Goal: Task Accomplishment & Management: Manage account settings

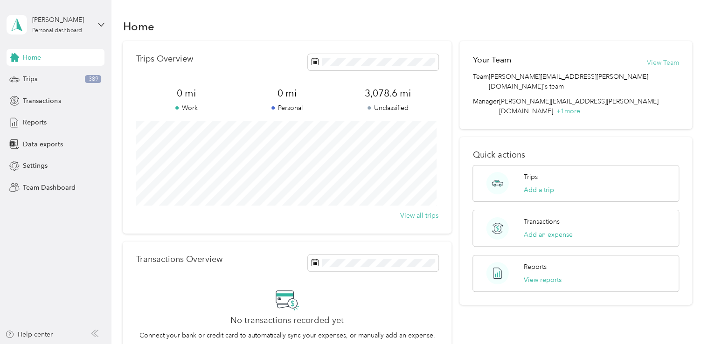
click at [654, 64] on button "View Team" at bounding box center [663, 63] width 32 height 10
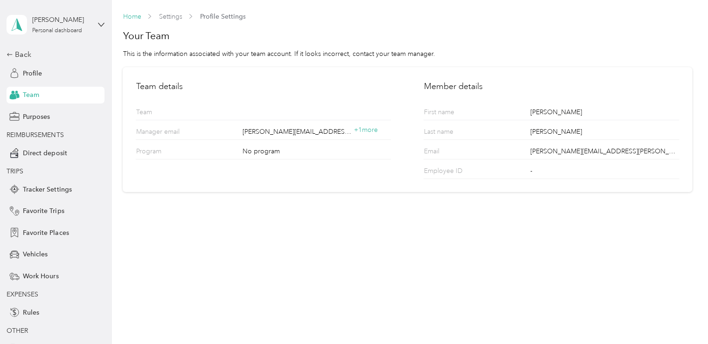
click at [140, 17] on link "Home" at bounding box center [132, 17] width 18 height 8
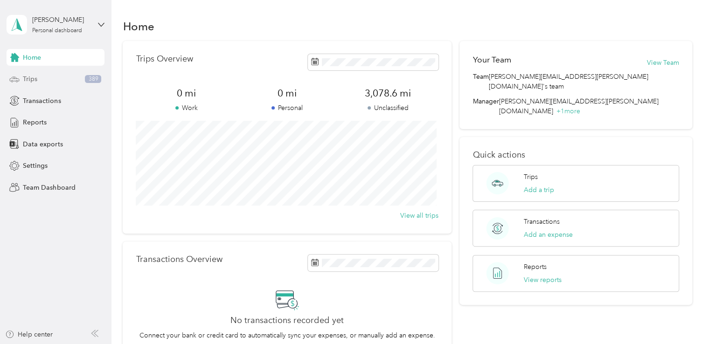
click at [45, 74] on div "Trips 389" at bounding box center [56, 79] width 98 height 17
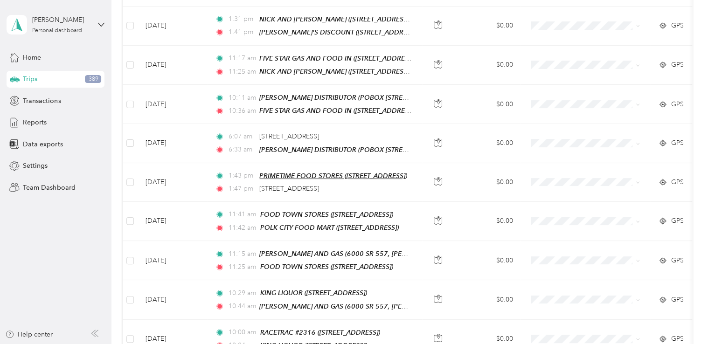
scroll to position [560, 0]
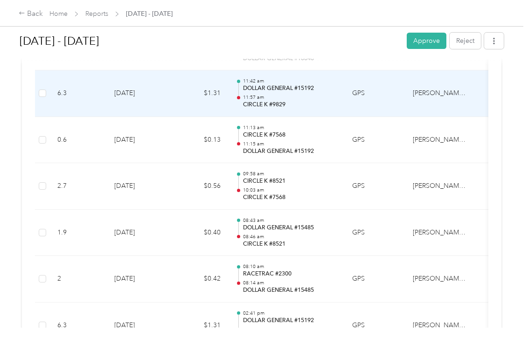
scroll to position [6764, 0]
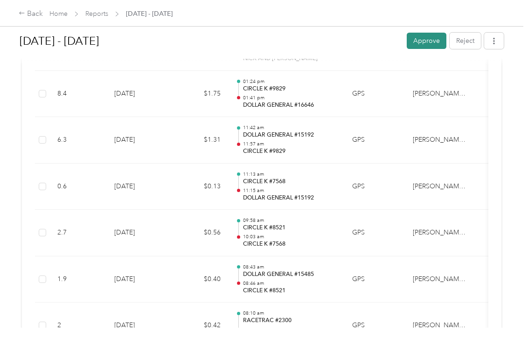
click at [420, 43] on button "Approve" at bounding box center [427, 41] width 40 height 16
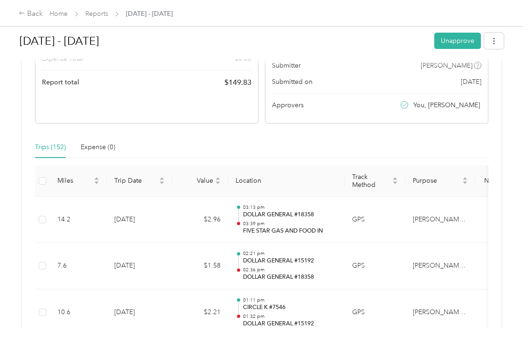
scroll to position [0, 0]
